Goal: Transaction & Acquisition: Purchase product/service

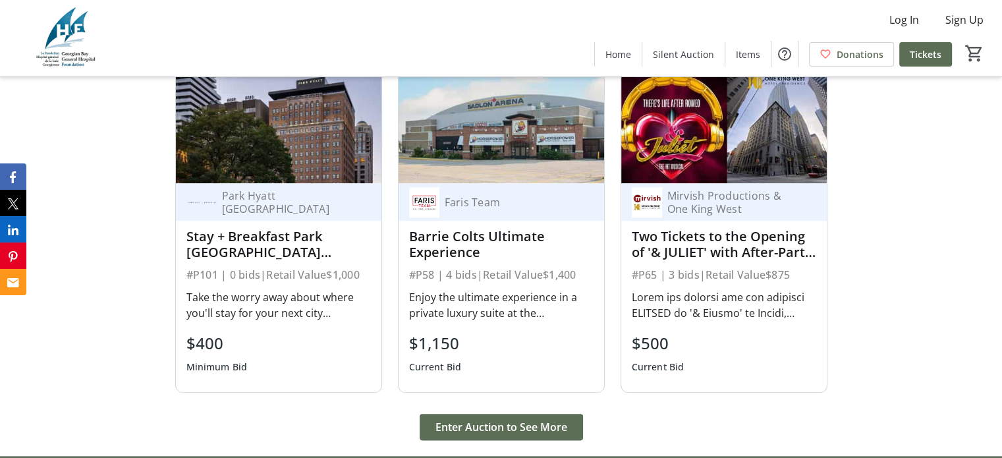
scroll to position [1449, 0]
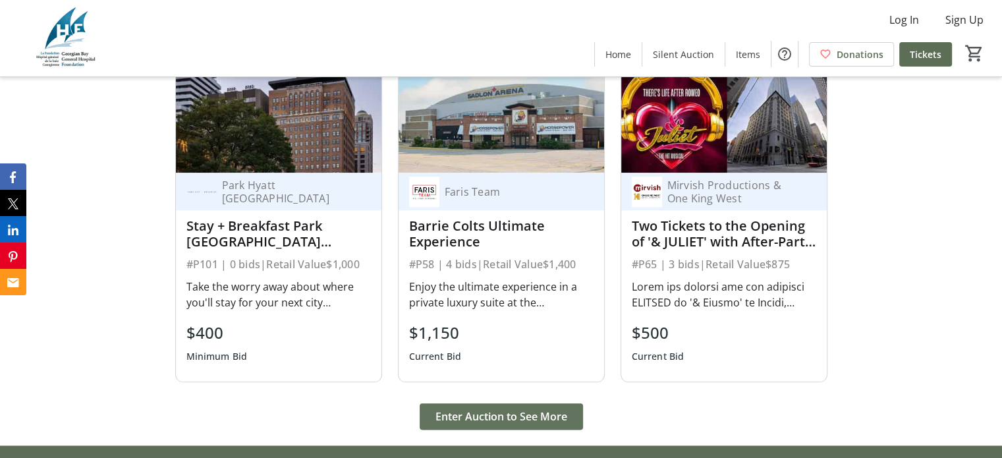
click at [535, 408] on span "Enter Auction to See More" at bounding box center [501, 416] width 132 height 16
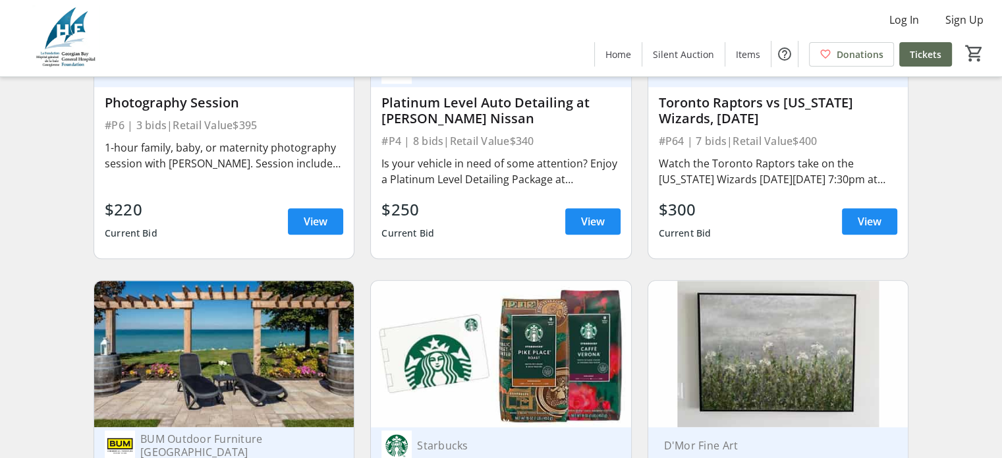
scroll to position [1449, 0]
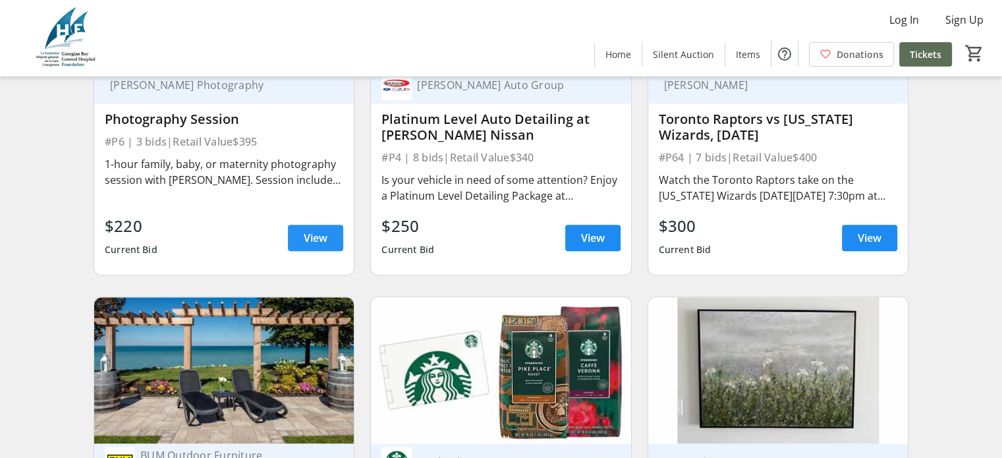
click at [313, 246] on span "View" at bounding box center [316, 238] width 24 height 16
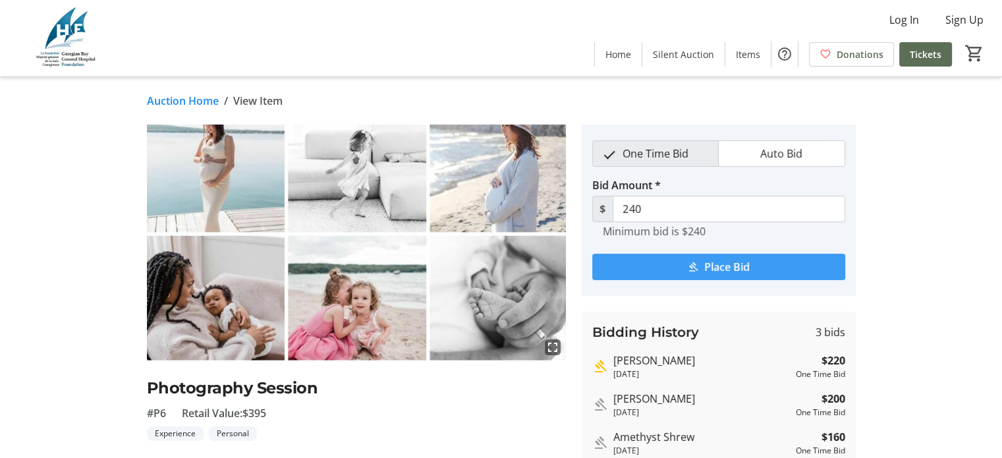
click at [666, 265] on span "submit" at bounding box center [718, 267] width 253 height 32
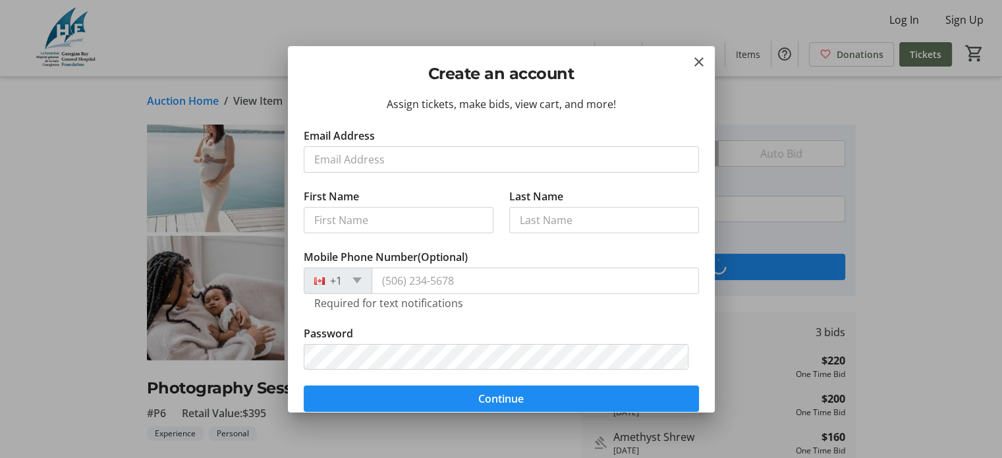
click at [366, 153] on input "Email Address" at bounding box center [501, 159] width 395 height 26
type input "[PERSON_NAME][EMAIL_ADDRESS][PERSON_NAME][DOMAIN_NAME]"
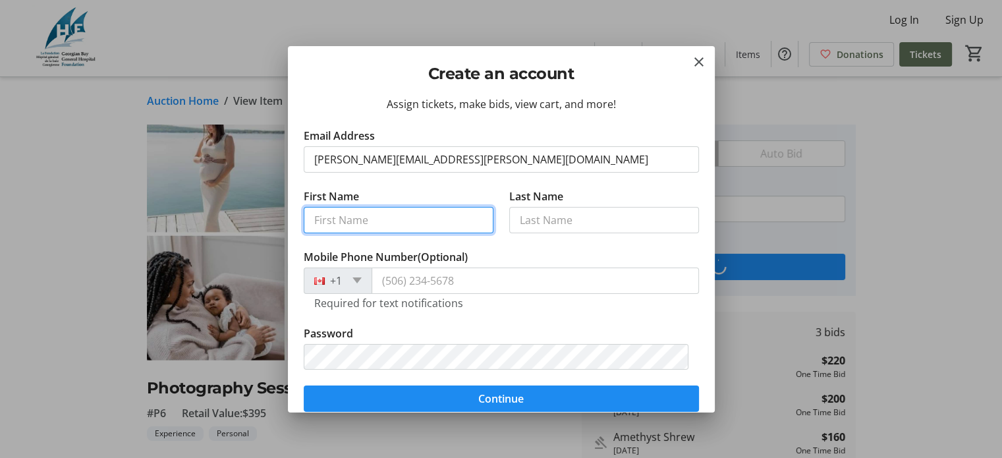
click at [379, 218] on input "First Name" at bounding box center [399, 220] width 190 height 26
type input "[PERSON_NAME]"
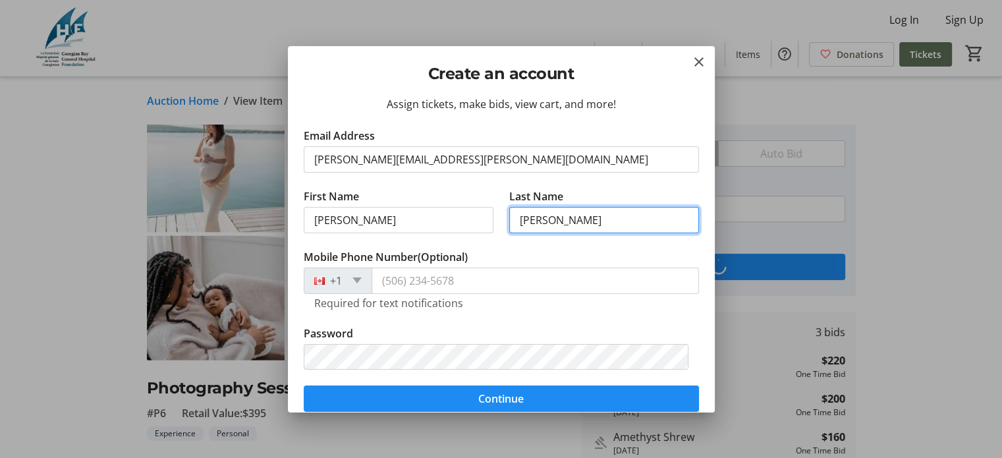
type input "[PERSON_NAME]"
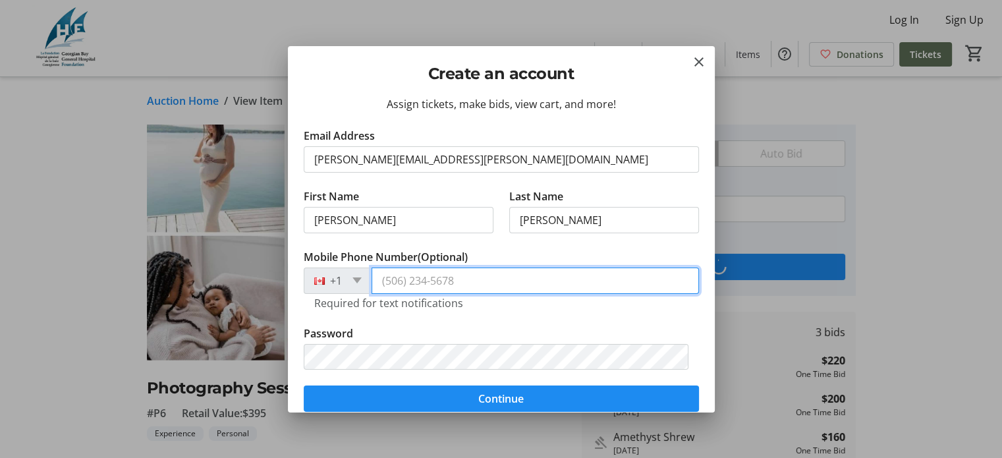
click at [389, 275] on input "Mobile Phone Number (Optional)" at bounding box center [534, 280] width 327 height 26
type input "[PHONE_NUMBER]"
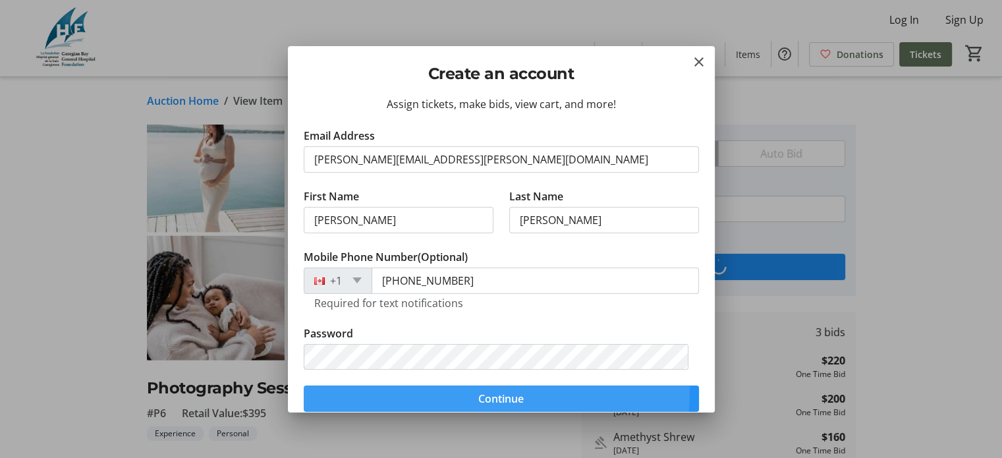
click at [406, 389] on span "submit" at bounding box center [501, 399] width 395 height 32
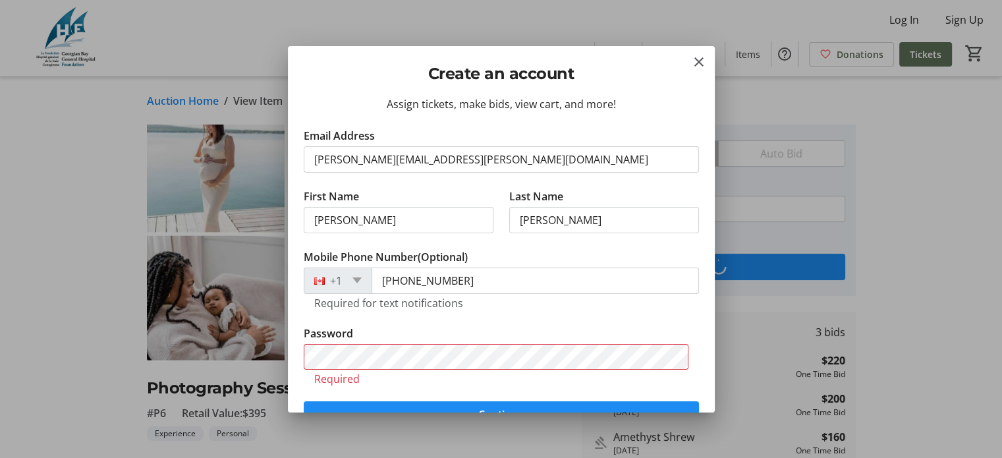
click at [457, 81] on h2 "Create an account" at bounding box center [501, 74] width 395 height 24
click at [458, 78] on h2 "Create an account" at bounding box center [501, 74] width 395 height 24
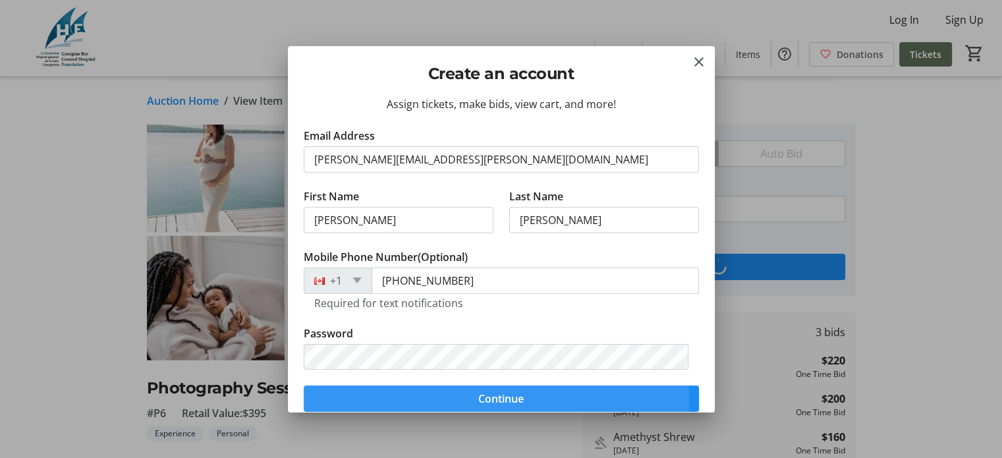
click at [356, 399] on span "submit" at bounding box center [501, 399] width 395 height 32
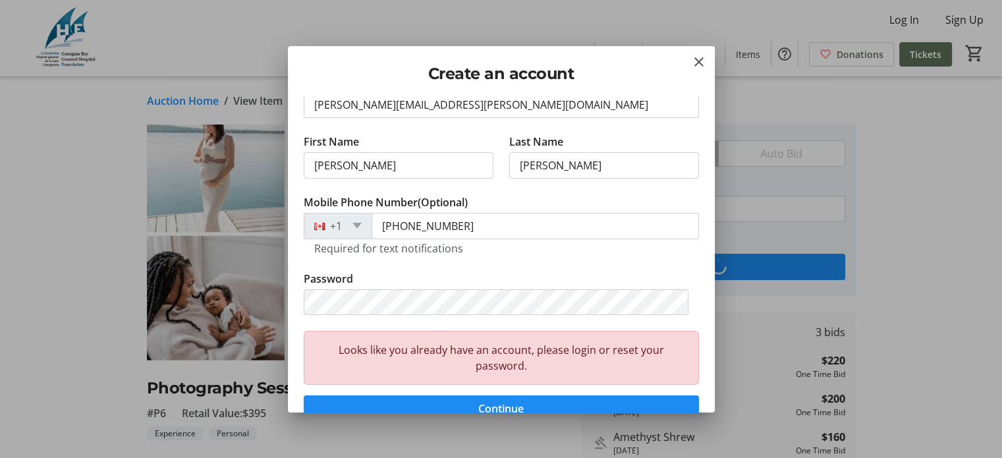
scroll to position [66, 0]
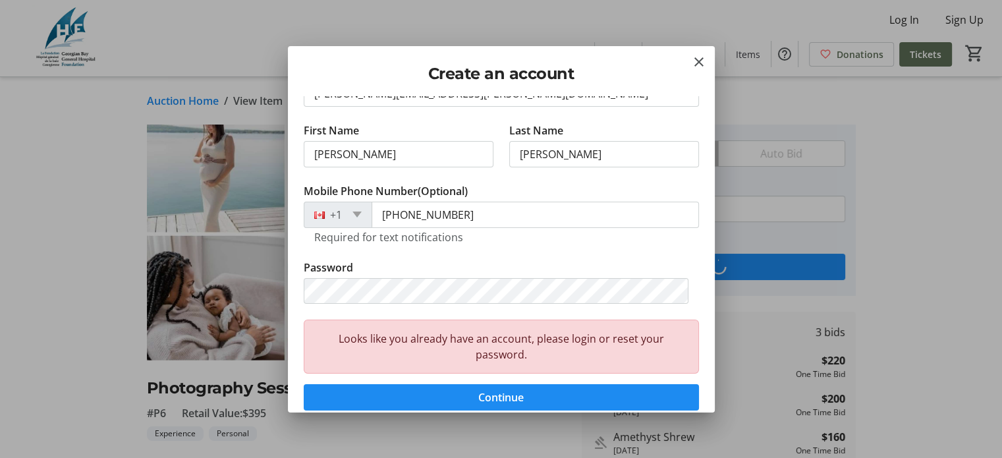
click at [478, 351] on div "Looks like you already have an account, please login or reset your password." at bounding box center [501, 346] width 395 height 54
click at [483, 357] on div "Looks like you already have an account, please login or reset your password." at bounding box center [501, 346] width 395 height 54
click at [495, 400] on span "Continue" at bounding box center [500, 397] width 45 height 16
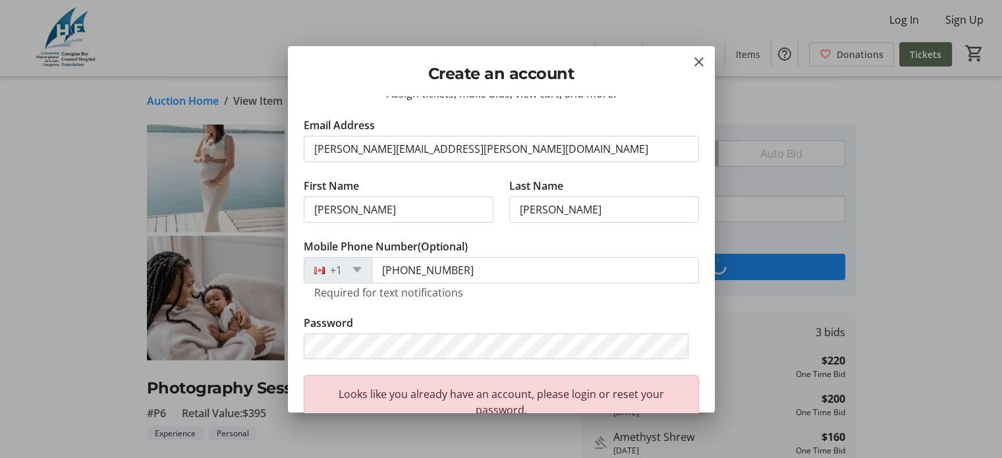
scroll to position [0, 0]
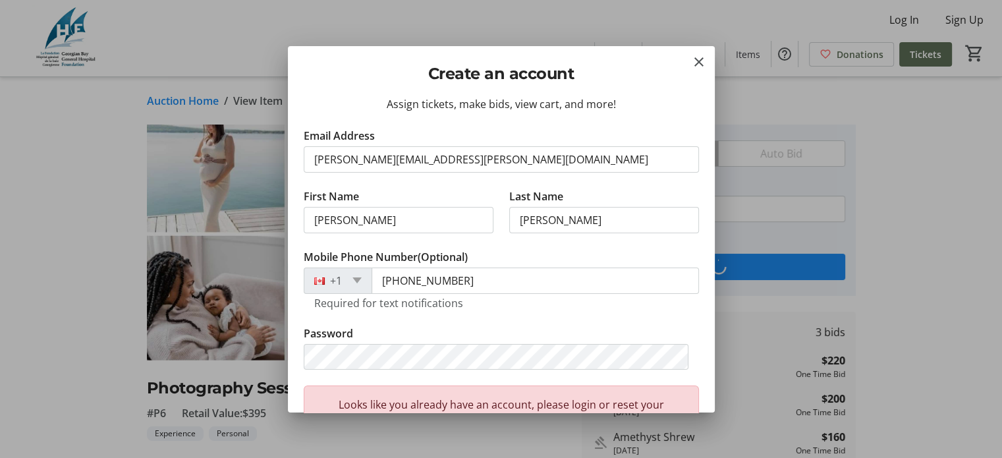
click at [903, 11] on div at bounding box center [501, 229] width 1002 height 458
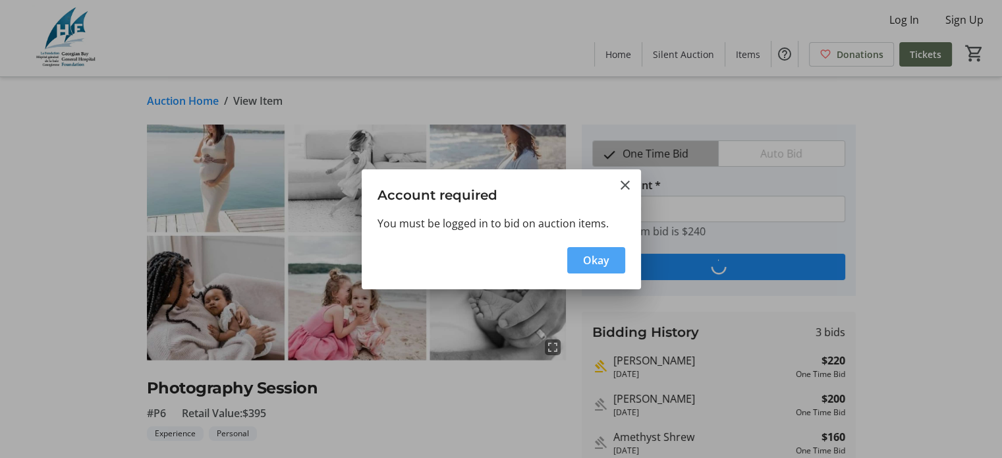
click at [581, 253] on span "button" at bounding box center [596, 260] width 58 height 32
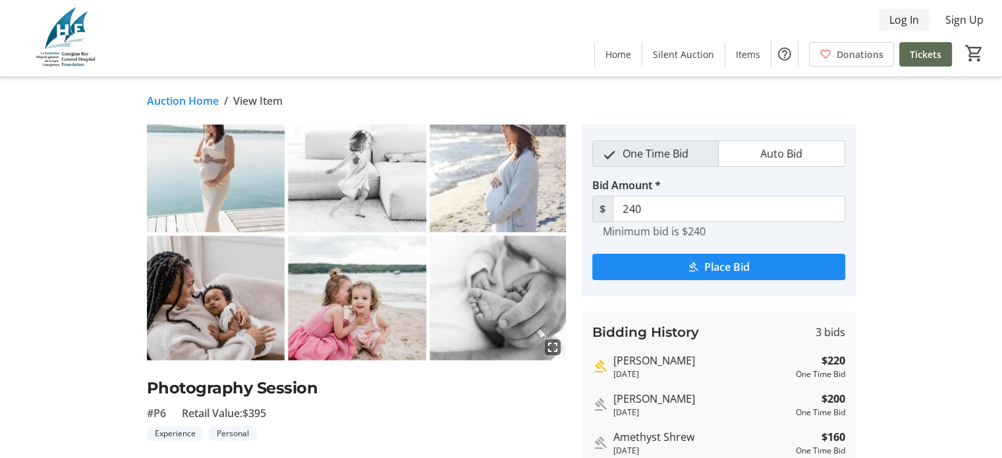
click at [906, 20] on span "Log In" at bounding box center [904, 20] width 30 height 16
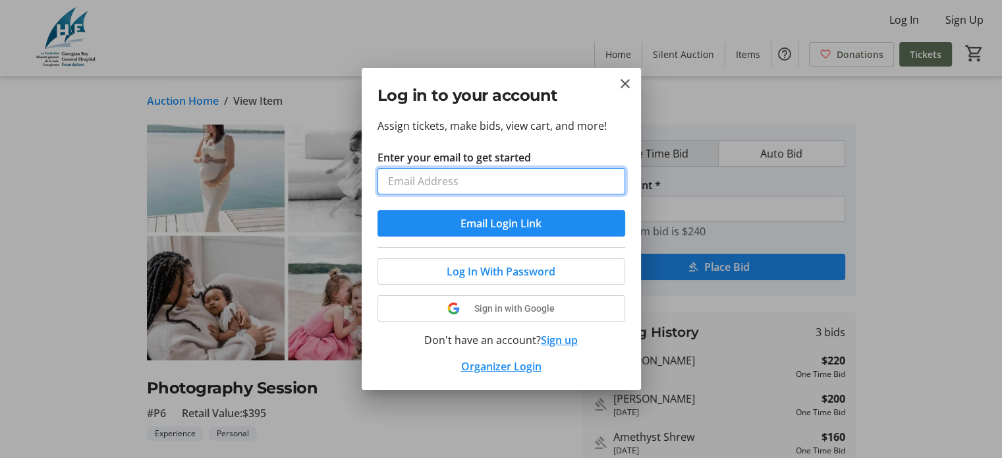
click at [448, 177] on input "Enter your email to get started" at bounding box center [501, 181] width 248 height 26
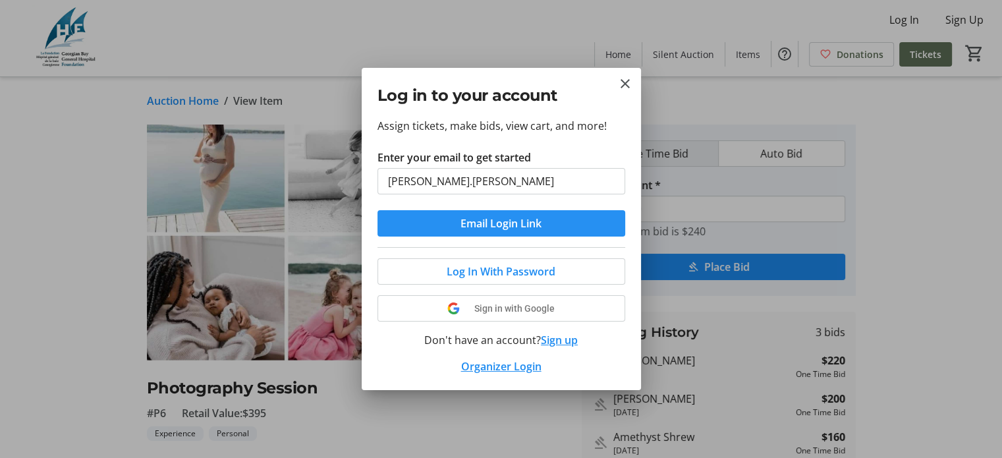
click at [510, 223] on button "Email Login Link" at bounding box center [501, 223] width 248 height 26
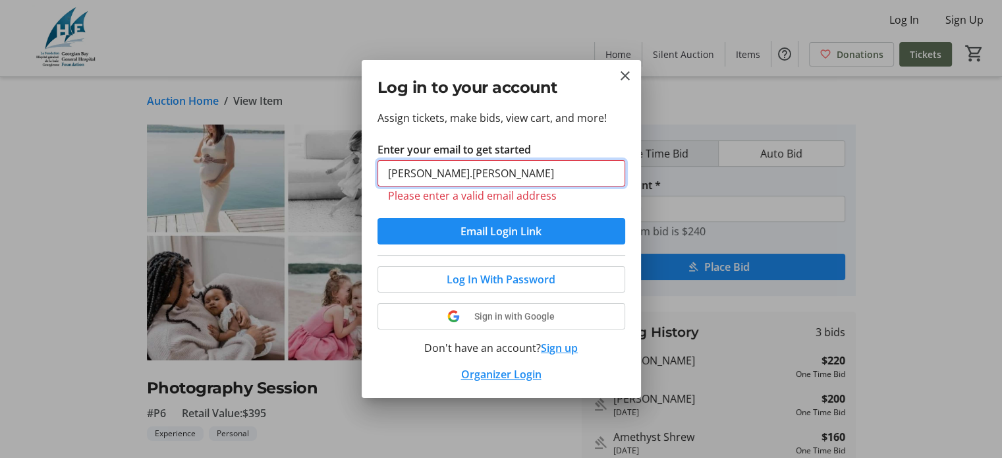
click at [481, 180] on input "[PERSON_NAME].[PERSON_NAME]" at bounding box center [501, 173] width 248 height 26
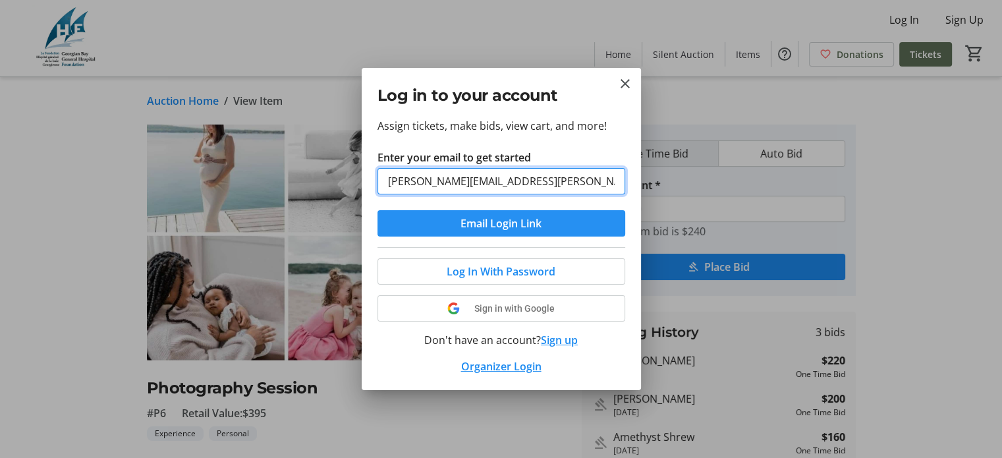
type input "[PERSON_NAME][EMAIL_ADDRESS][PERSON_NAME][DOMAIN_NAME]"
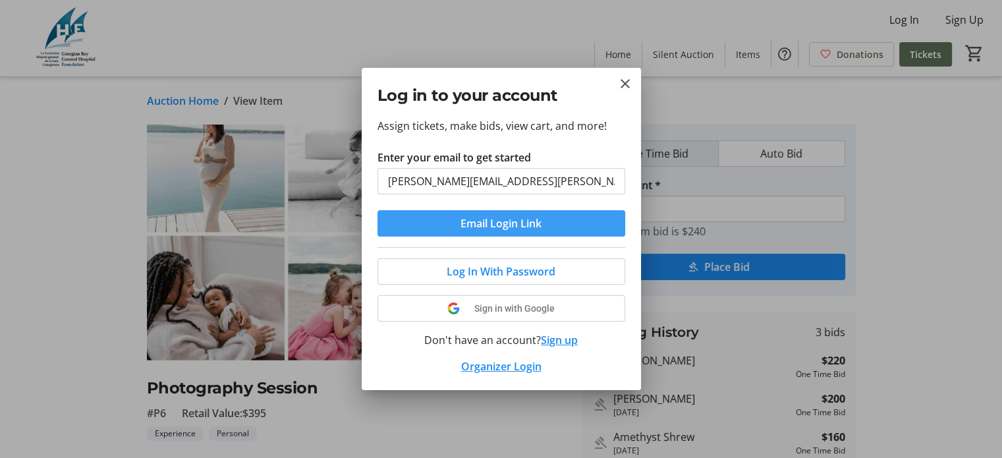
click at [488, 230] on span "Email Login Link" at bounding box center [500, 223] width 81 height 16
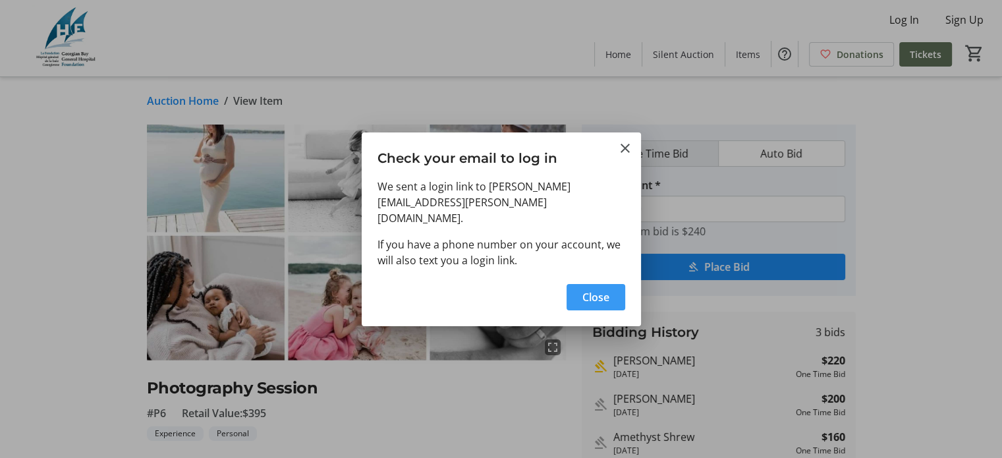
click at [577, 282] on span "button" at bounding box center [595, 297] width 59 height 32
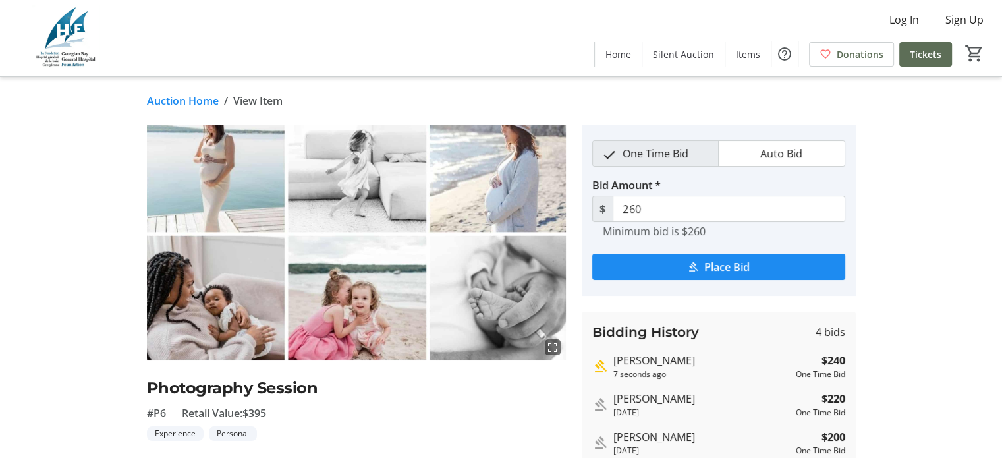
type input "280"
